Goal: Information Seeking & Learning: Check status

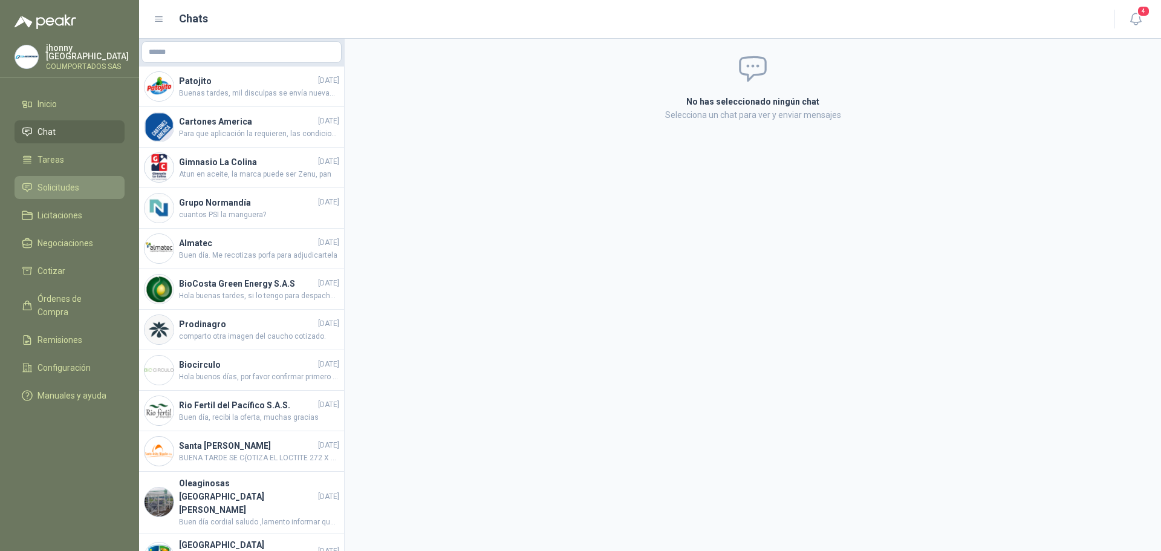
click at [79, 183] on span "Solicitudes" at bounding box center [58, 187] width 42 height 13
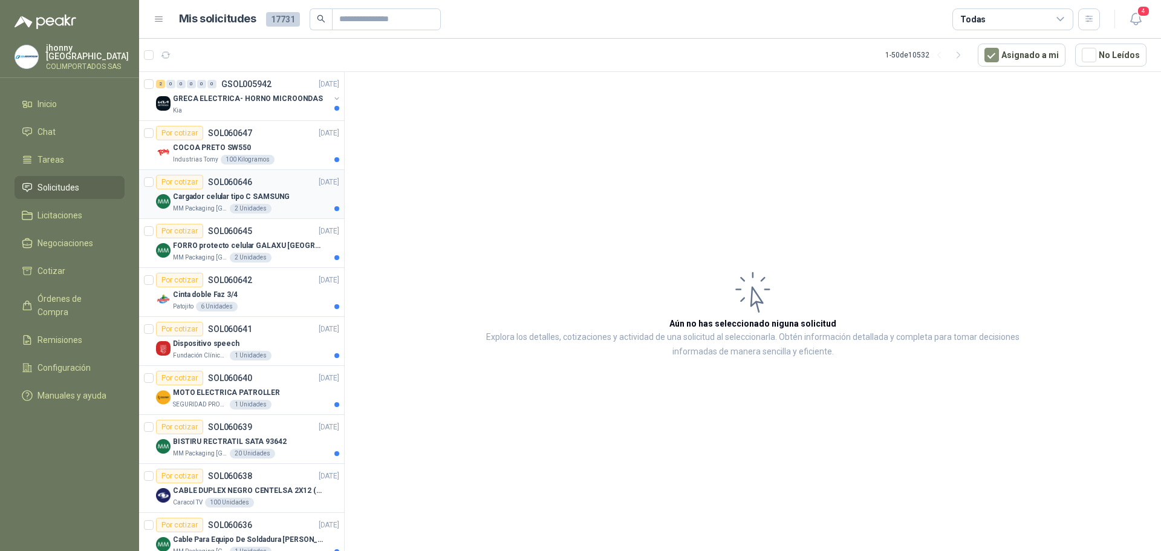
click at [271, 191] on p "Cargador celular tipo C SAMSUNG" at bounding box center [231, 196] width 117 height 11
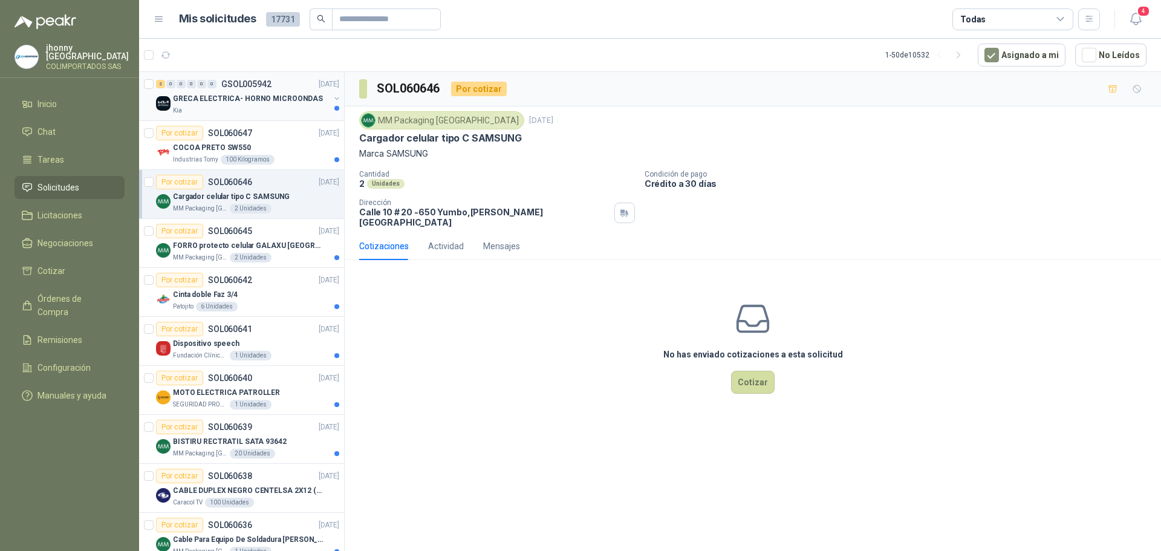
click at [264, 108] on div "Kia" at bounding box center [251, 111] width 157 height 10
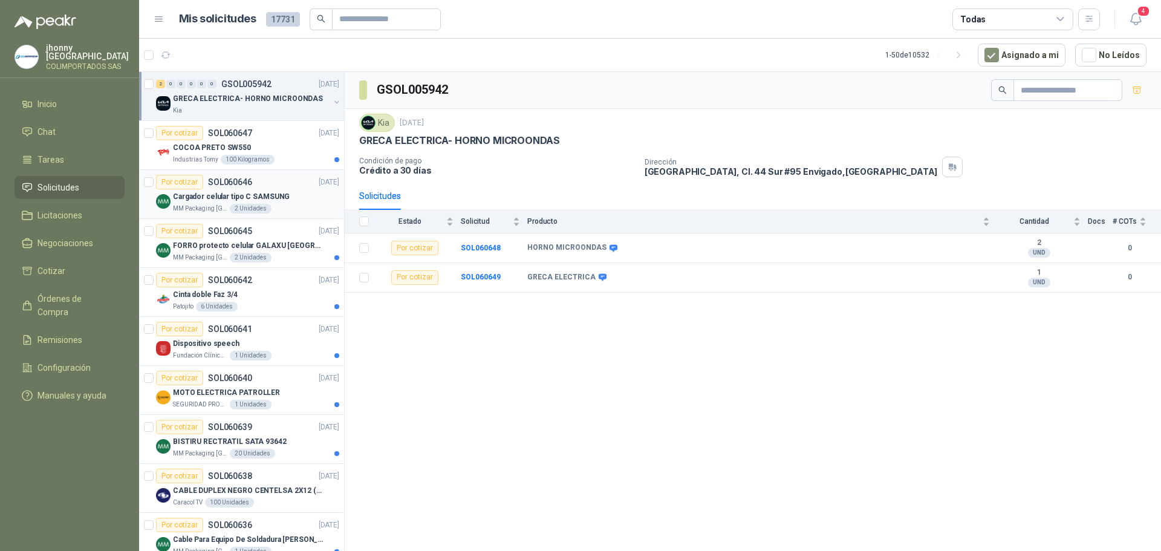
click at [291, 186] on div "Por cotizar SOL060646 [DATE]" at bounding box center [247, 182] width 183 height 15
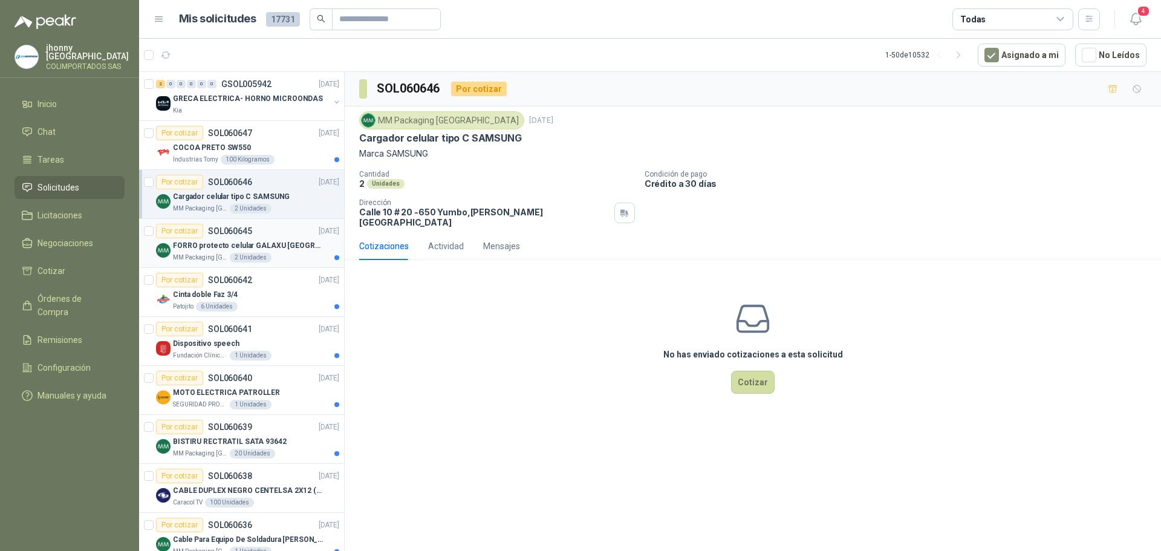
click at [273, 244] on p "FORRO protecto celular GALAXU [GEOGRAPHIC_DATA] A16 5G" at bounding box center [248, 245] width 151 height 11
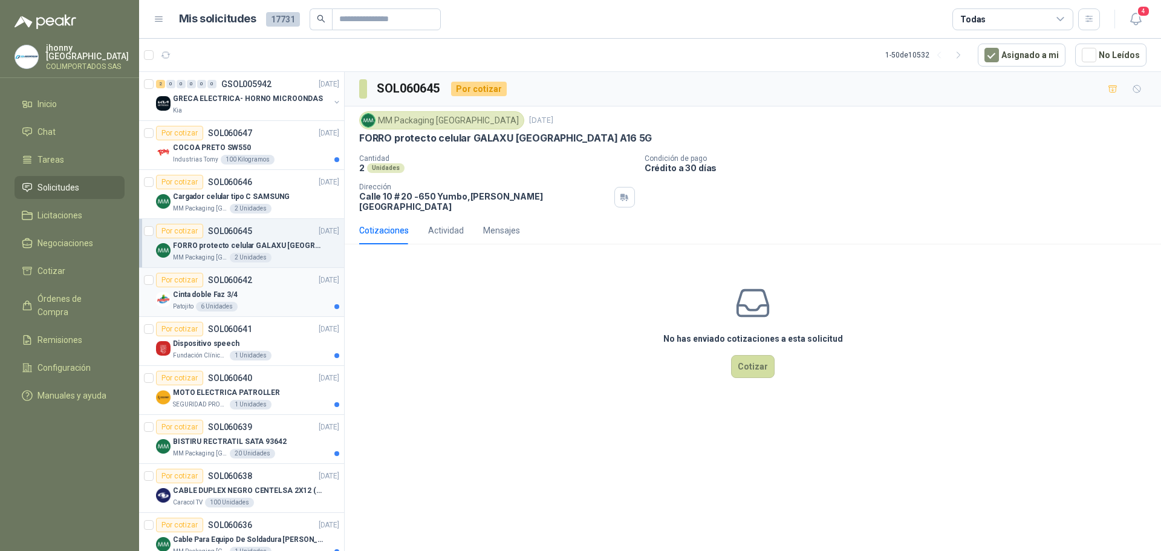
click at [290, 292] on div "Cinta doble Faz 3/4" at bounding box center [256, 294] width 166 height 15
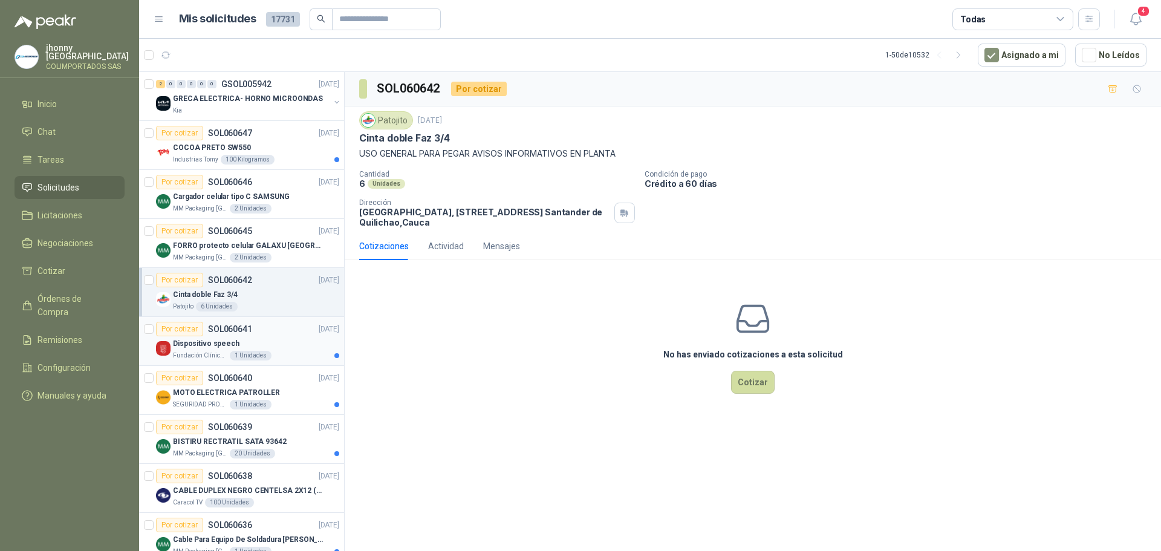
click at [280, 348] on div "Dispositivo speech" at bounding box center [256, 343] width 166 height 15
